Goal: Transaction & Acquisition: Download file/media

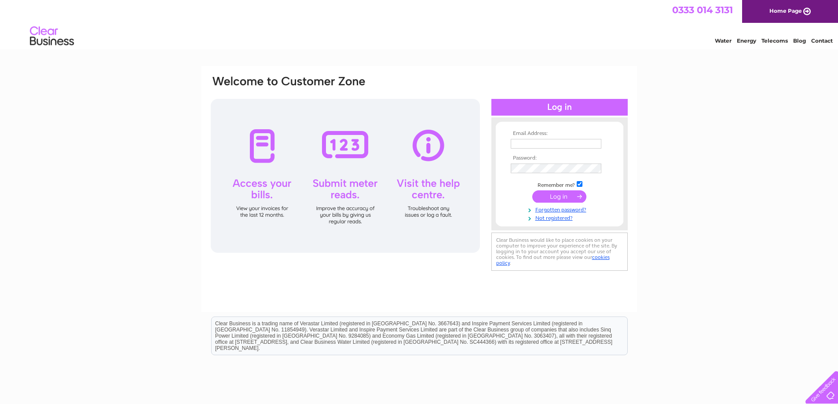
click at [521, 145] on input "text" at bounding box center [556, 144] width 91 height 10
type input "lynne.richardson@arcfleetservices.co.uk"
click at [568, 194] on input "submit" at bounding box center [559, 197] width 54 height 12
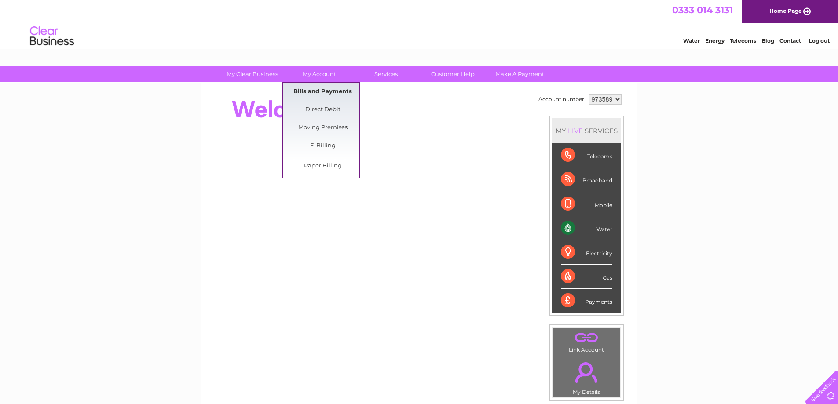
click at [309, 94] on link "Bills and Payments" at bounding box center [322, 92] width 73 height 18
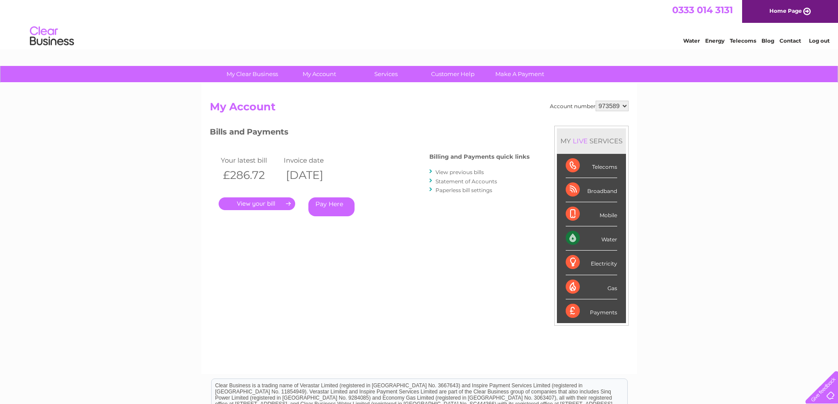
click at [461, 170] on link "View previous bills" at bounding box center [460, 172] width 48 height 7
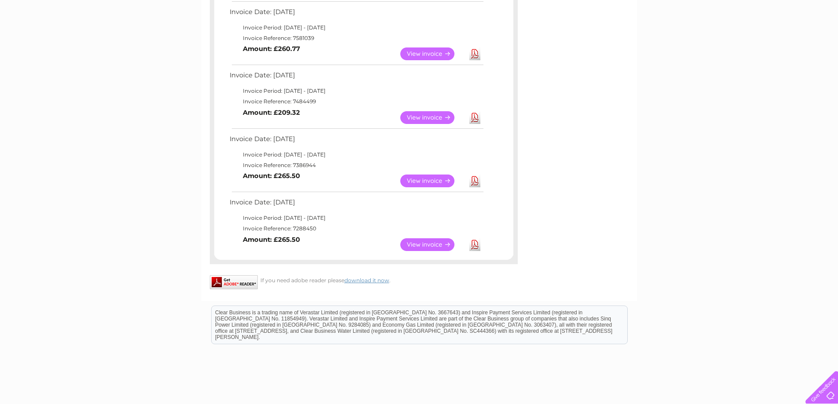
scroll to position [467, 0]
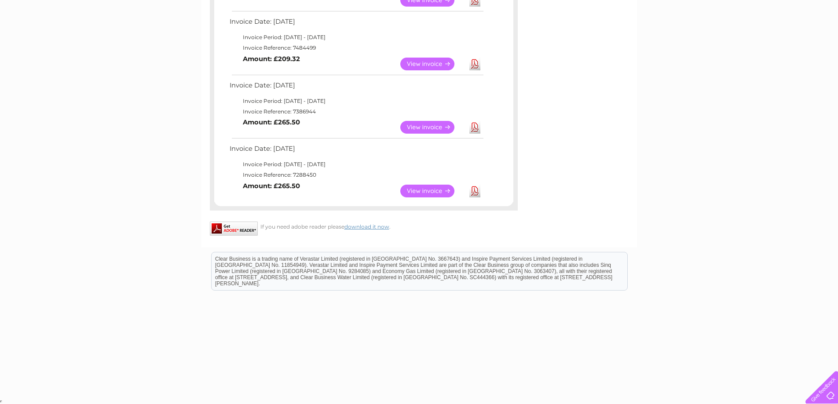
click at [478, 189] on link "Download" at bounding box center [474, 191] width 11 height 13
click at [473, 128] on link "Download" at bounding box center [474, 127] width 11 height 13
click at [474, 66] on link "Download" at bounding box center [474, 64] width 11 height 13
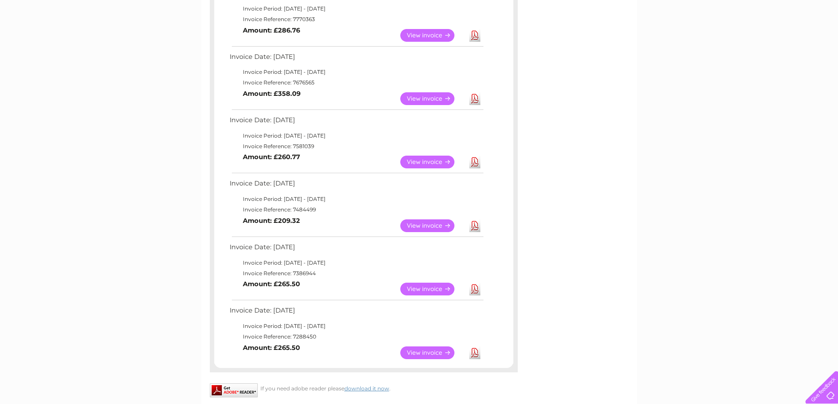
scroll to position [247, 0]
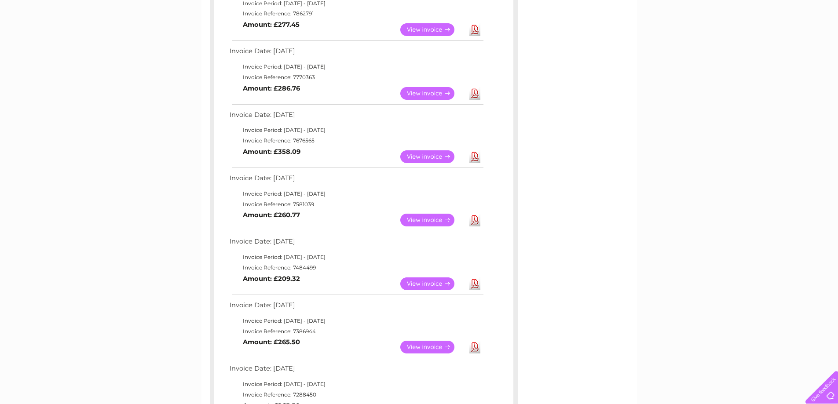
click at [474, 221] on link "Download" at bounding box center [474, 220] width 11 height 13
click at [472, 222] on link "Download" at bounding box center [474, 220] width 11 height 13
click at [472, 154] on link "Download" at bounding box center [474, 156] width 11 height 13
click at [474, 158] on link "Download" at bounding box center [474, 156] width 11 height 13
click at [474, 89] on link "Download" at bounding box center [474, 93] width 11 height 13
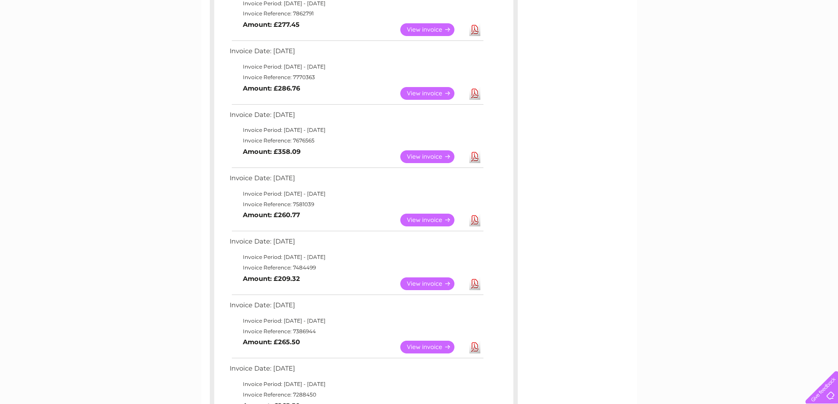
click at [473, 93] on link "Download" at bounding box center [474, 93] width 11 height 13
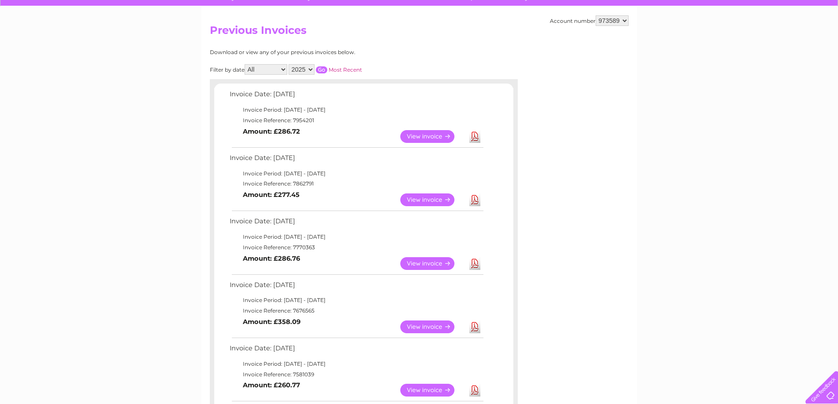
scroll to position [71, 0]
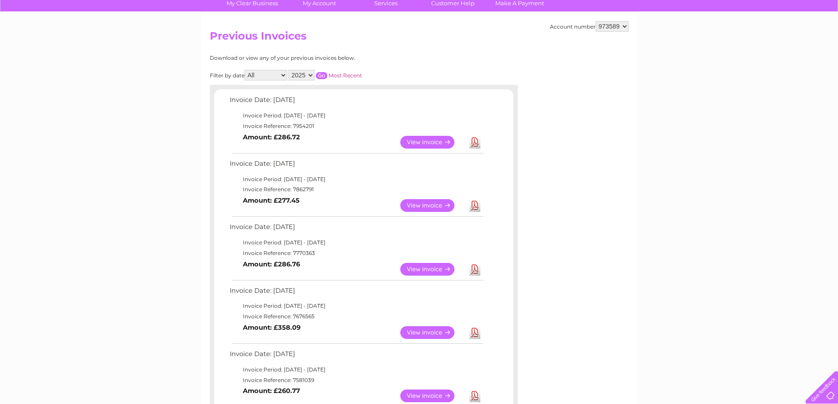
click at [477, 206] on link "Download" at bounding box center [474, 205] width 11 height 13
click at [475, 143] on link "Download" at bounding box center [474, 142] width 11 height 13
